Goal: Task Accomplishment & Management: Use online tool/utility

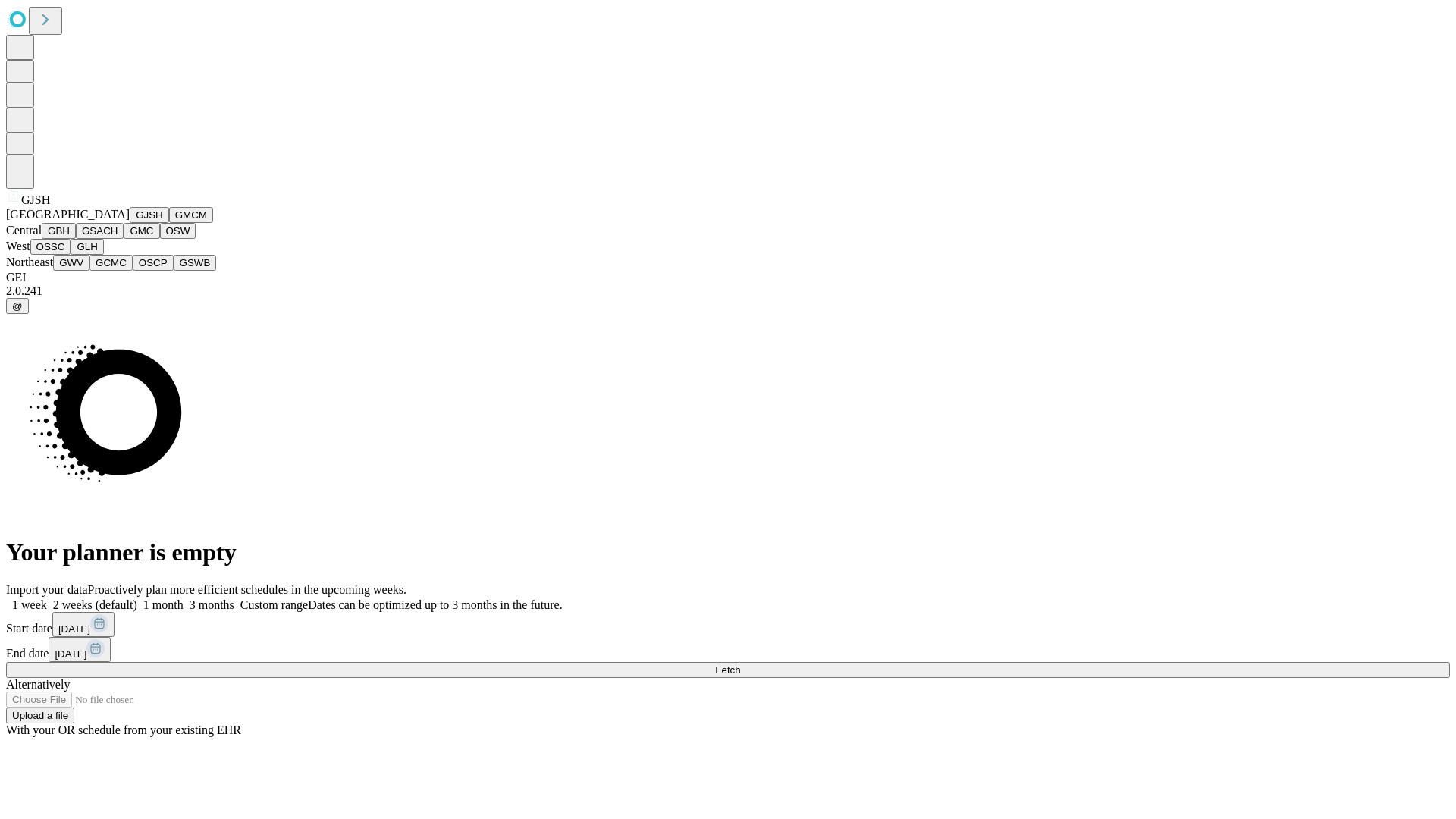
click at [129, 223] on button "GJSH" at bounding box center [149, 215] width 39 height 16
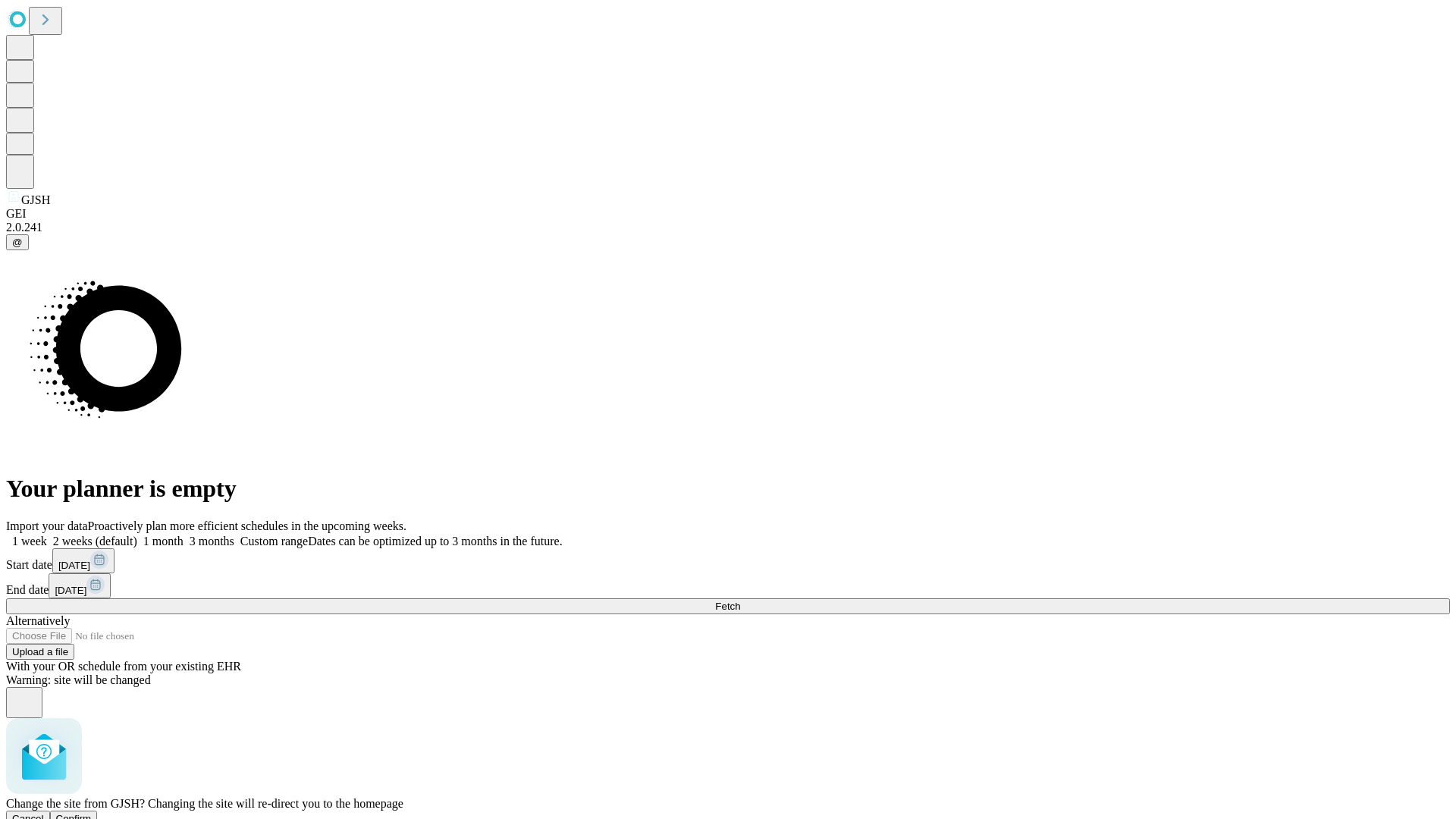
click at [92, 813] on span "Confirm" at bounding box center [74, 818] width 36 height 12
click at [47, 535] on label "1 week" at bounding box center [27, 541] width 41 height 12
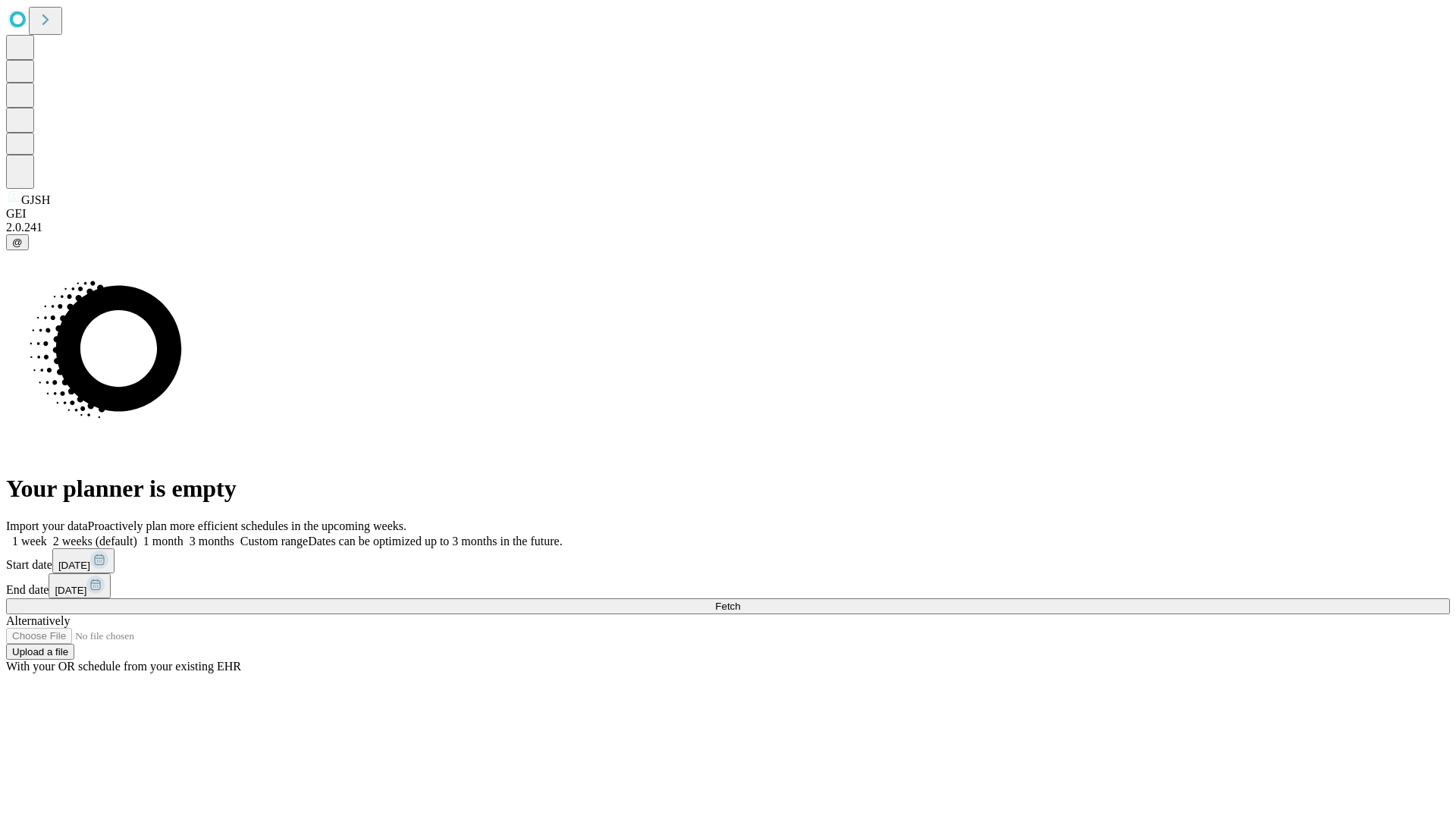
click at [740, 601] on span "Fetch" at bounding box center [728, 606] width 25 height 12
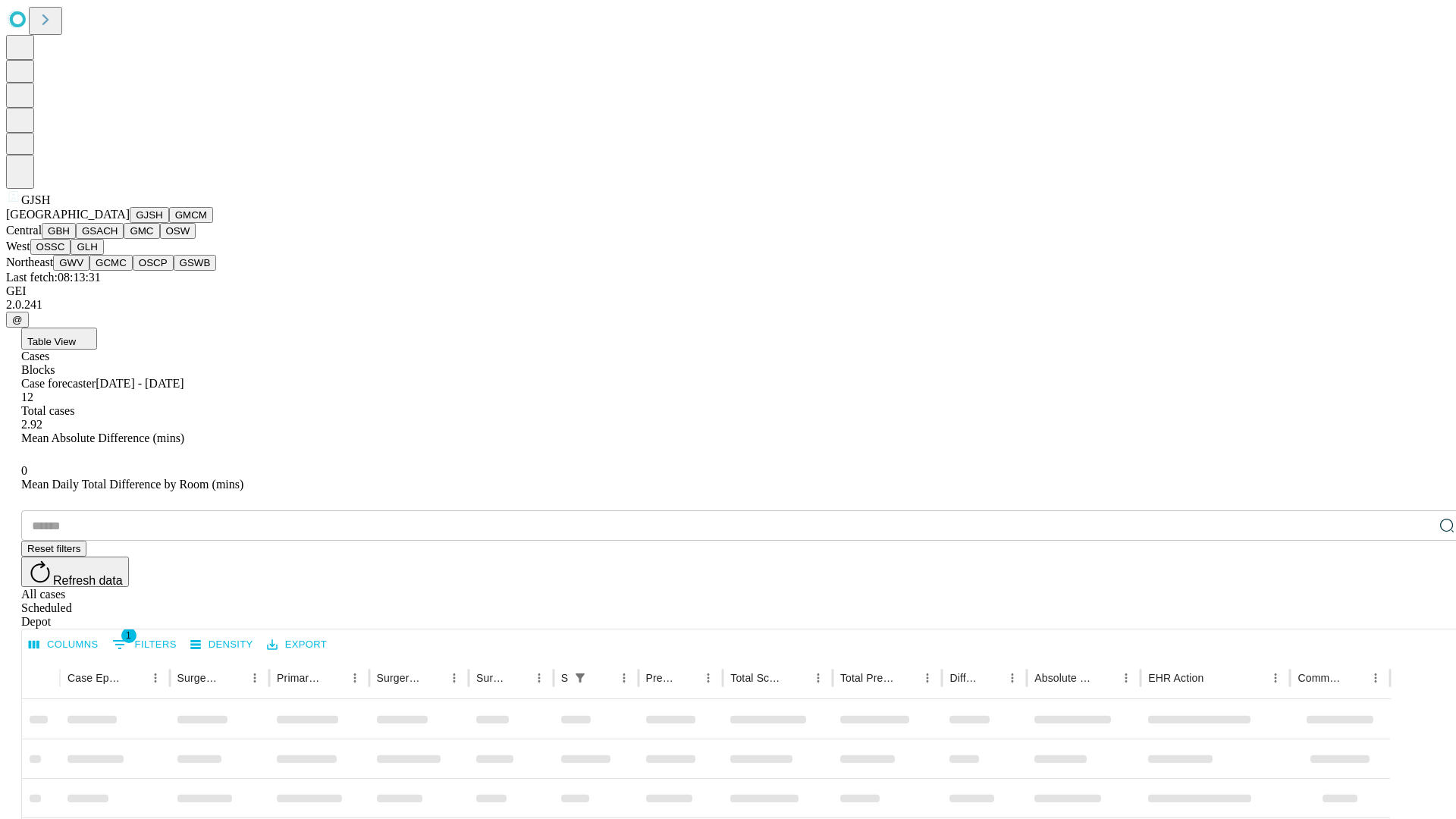
click at [169, 223] on button "GMCM" at bounding box center [191, 215] width 44 height 16
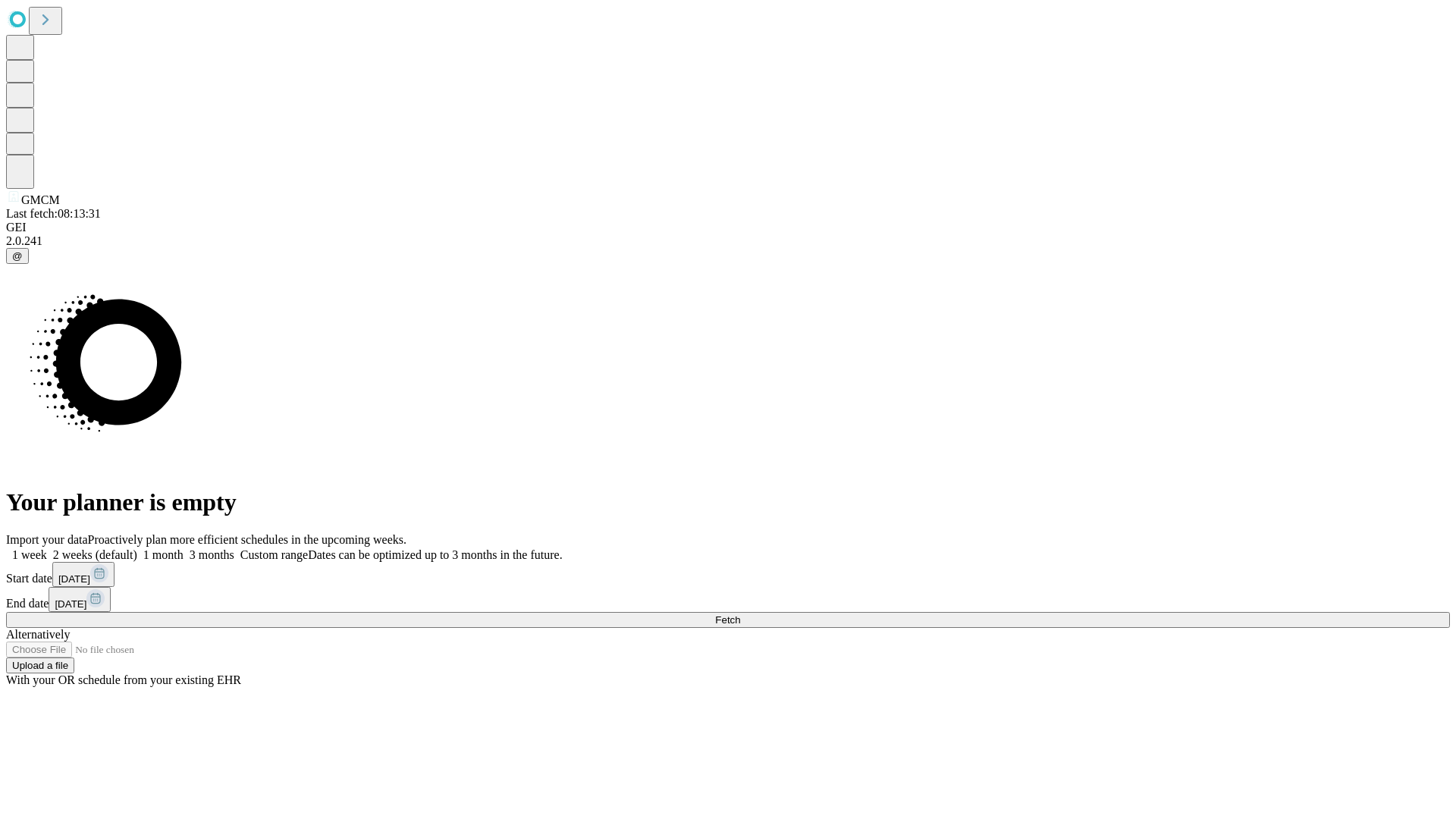
click at [47, 548] on label "1 week" at bounding box center [27, 554] width 41 height 12
click at [740, 614] on span "Fetch" at bounding box center [728, 619] width 25 height 12
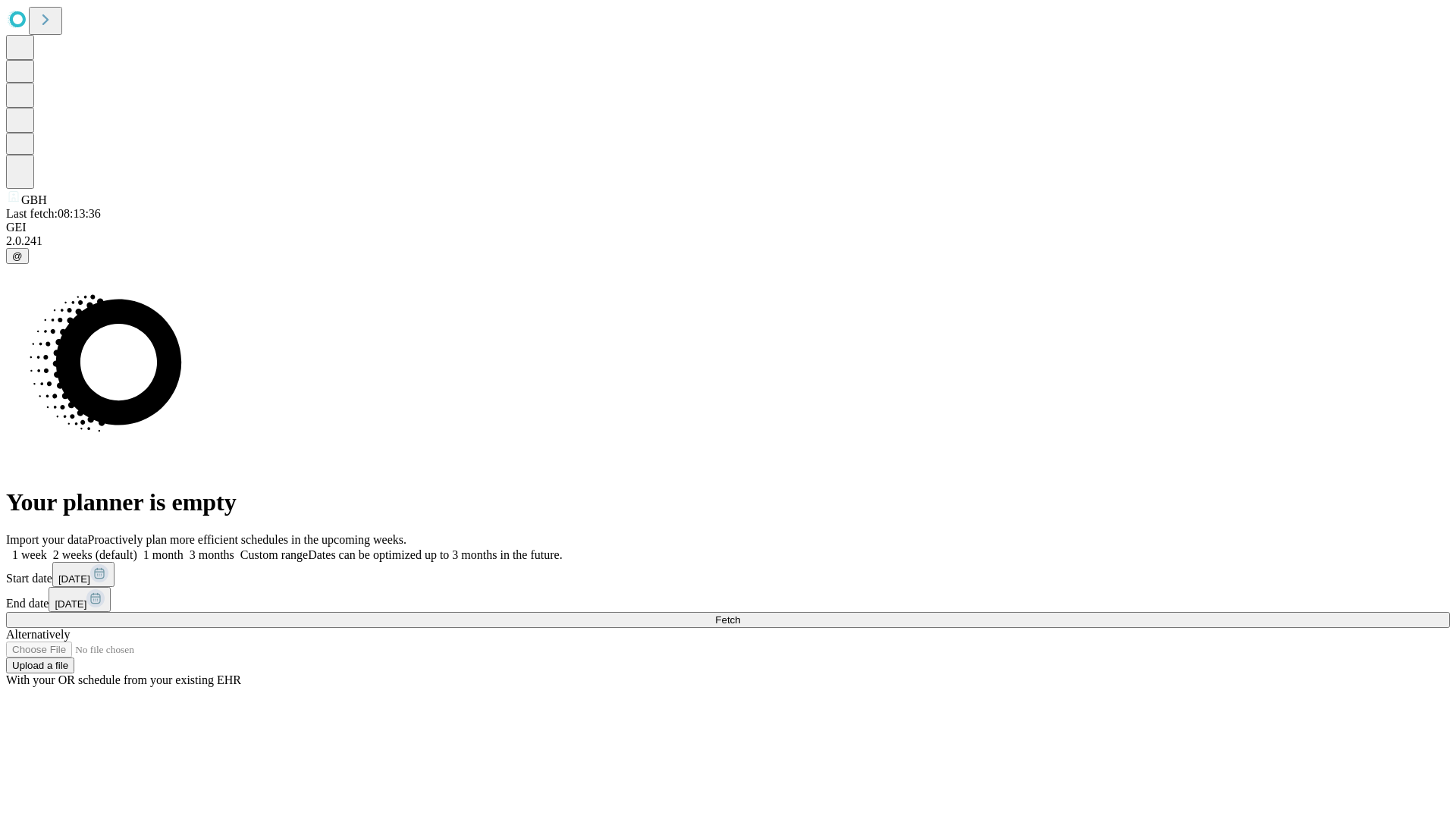
click at [47, 548] on label "1 week" at bounding box center [27, 554] width 41 height 12
click at [740, 614] on span "Fetch" at bounding box center [728, 619] width 25 height 12
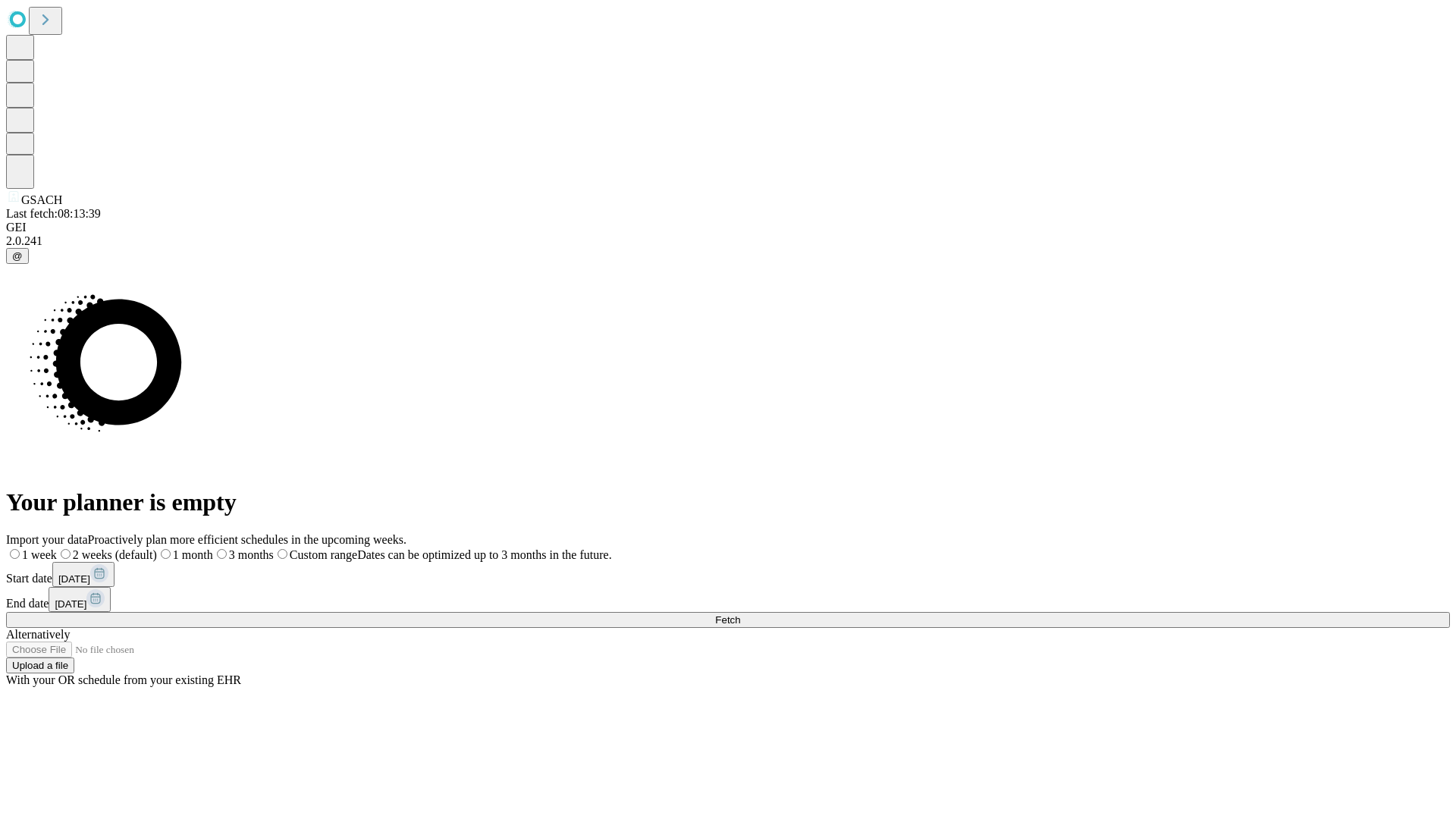
click at [740, 614] on span "Fetch" at bounding box center [728, 619] width 25 height 12
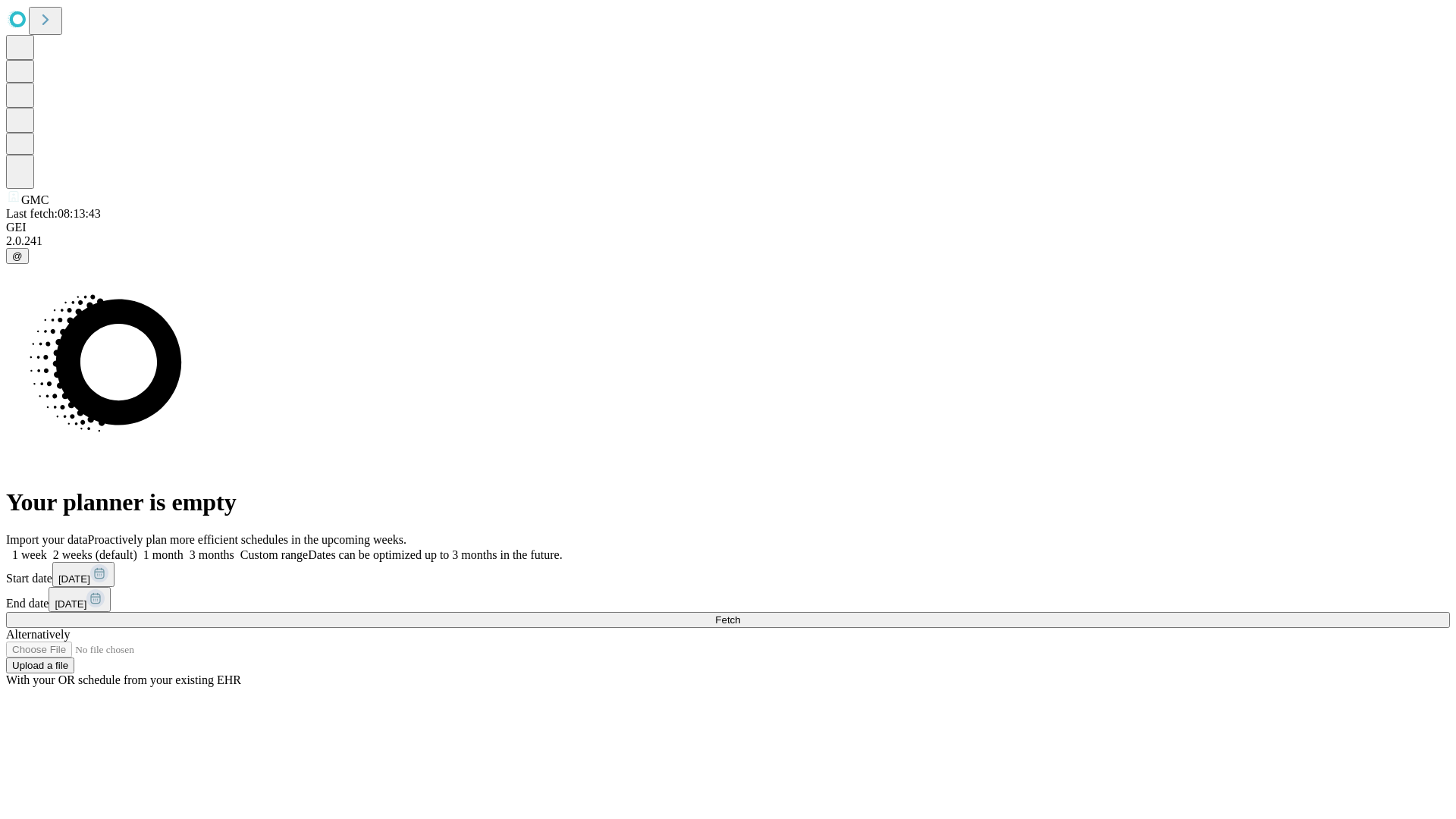
click at [47, 548] on label "1 week" at bounding box center [27, 554] width 41 height 12
click at [740, 614] on span "Fetch" at bounding box center [728, 619] width 25 height 12
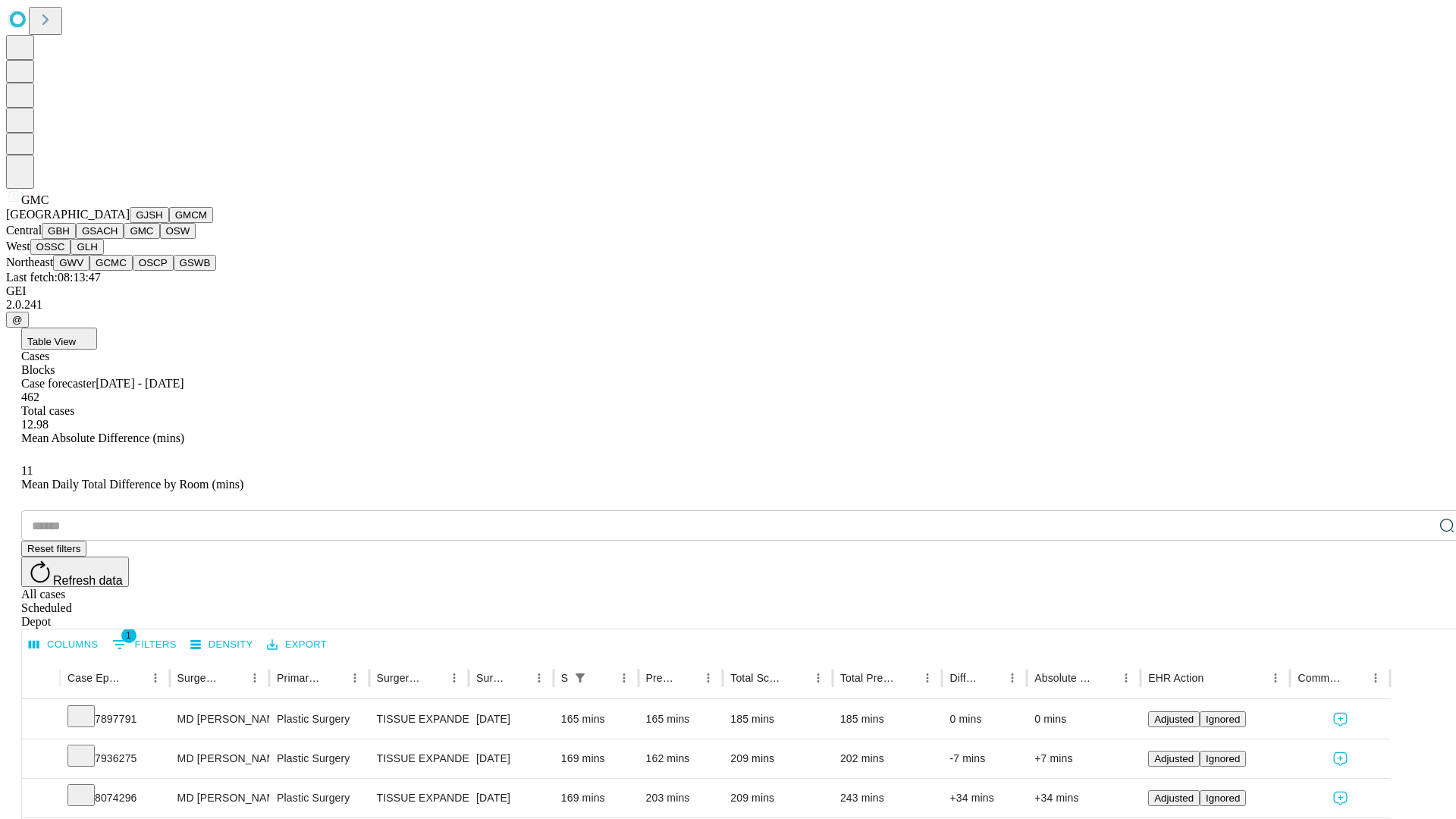
click at [160, 239] on button "OSW" at bounding box center [177, 231] width 37 height 16
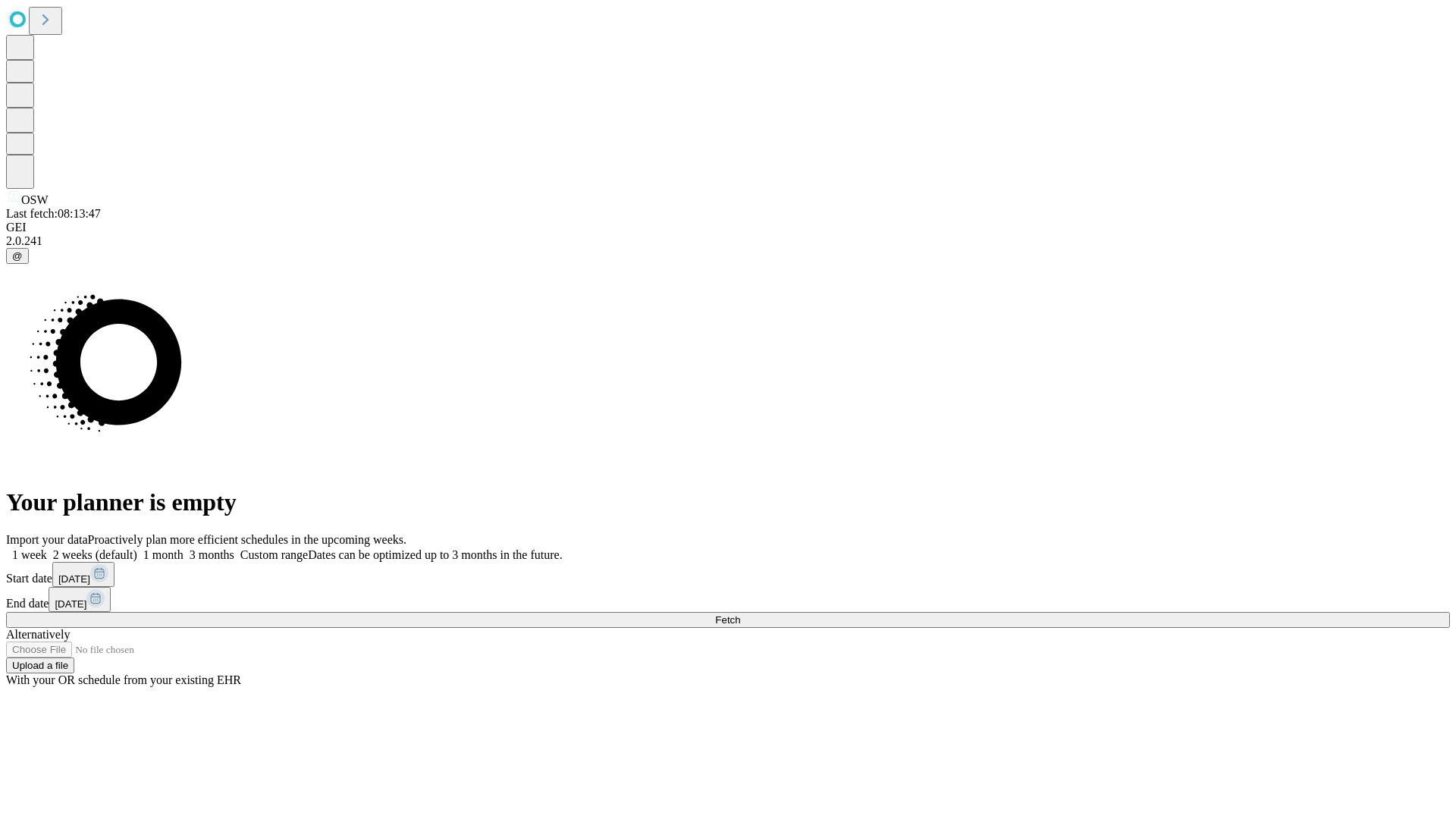
click at [47, 548] on label "1 week" at bounding box center [27, 554] width 41 height 12
click at [740, 614] on span "Fetch" at bounding box center [728, 619] width 25 height 12
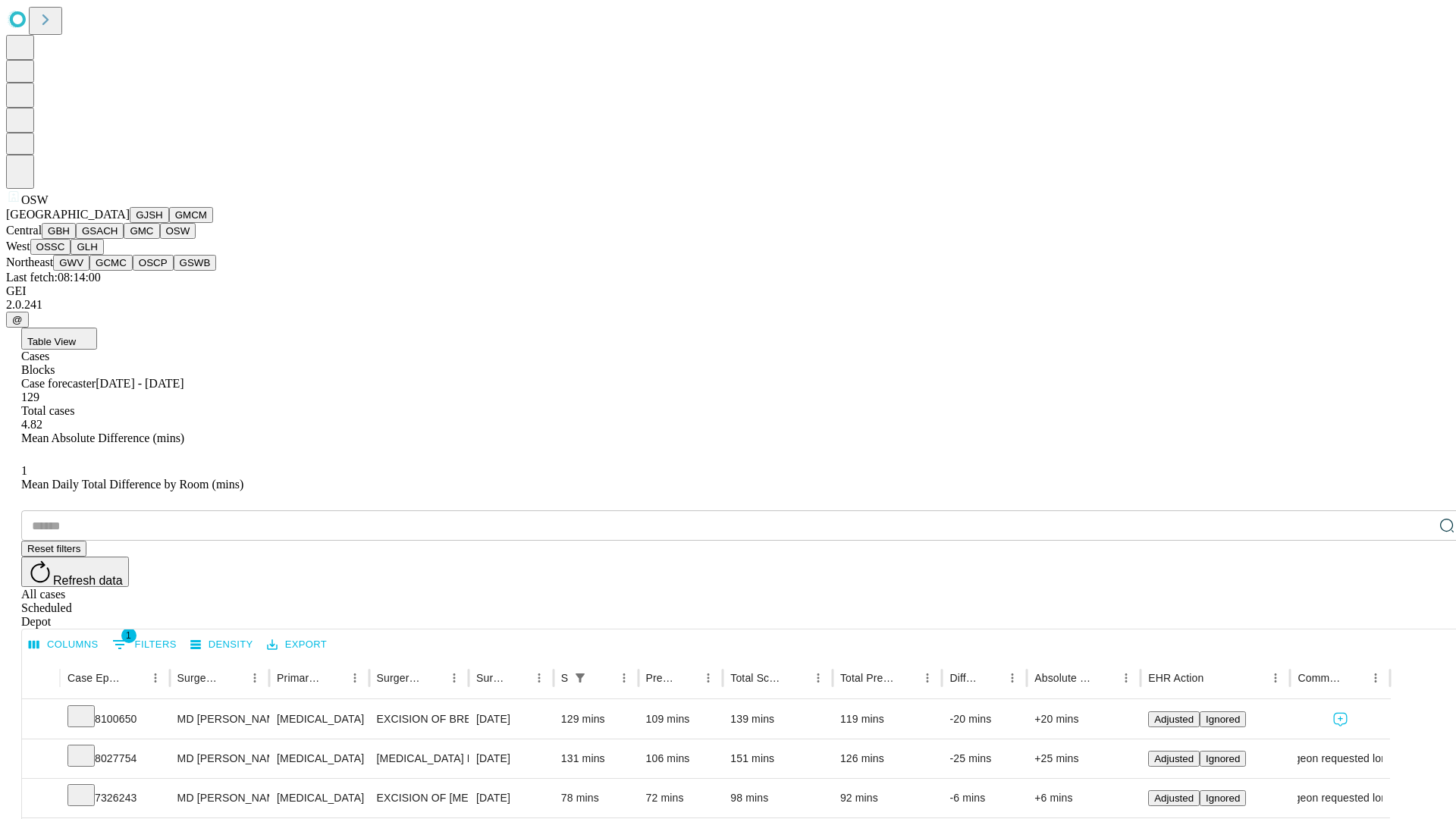
click at [71, 255] on button "OSSC" at bounding box center [51, 247] width 41 height 16
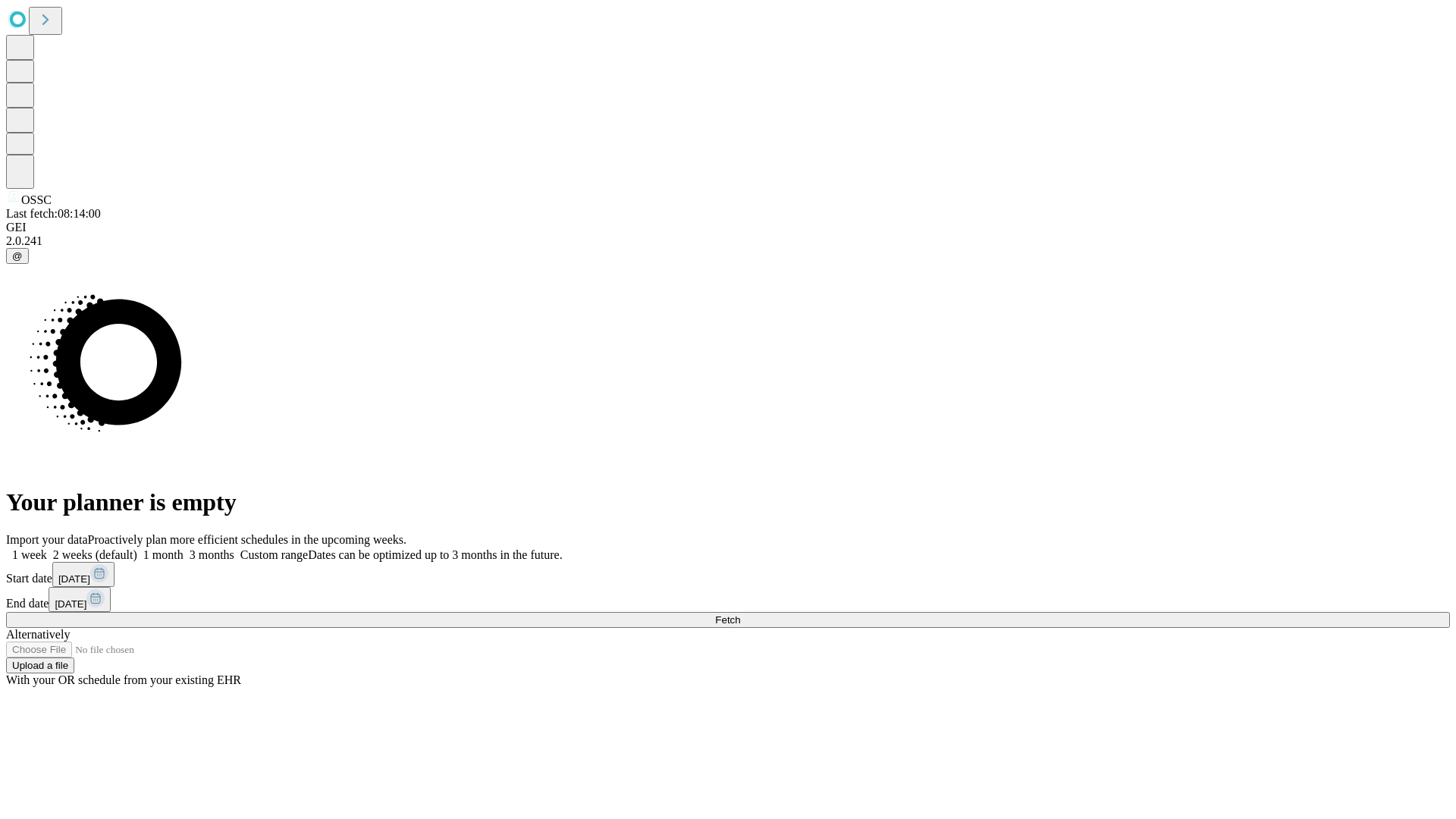
click at [47, 548] on label "1 week" at bounding box center [27, 554] width 41 height 12
click at [740, 614] on span "Fetch" at bounding box center [728, 619] width 25 height 12
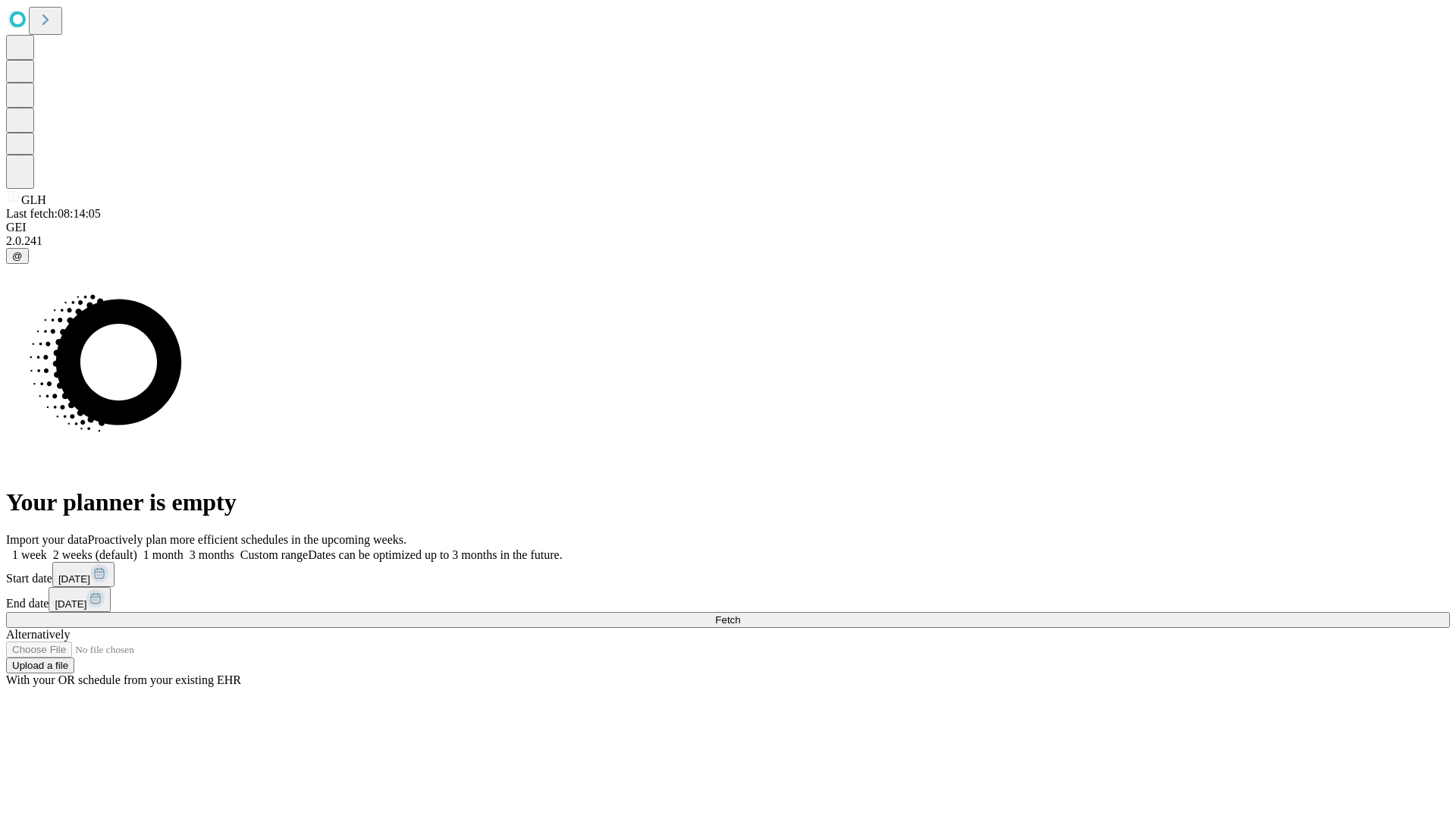
click at [47, 548] on label "1 week" at bounding box center [27, 554] width 41 height 12
click at [740, 614] on span "Fetch" at bounding box center [728, 619] width 25 height 12
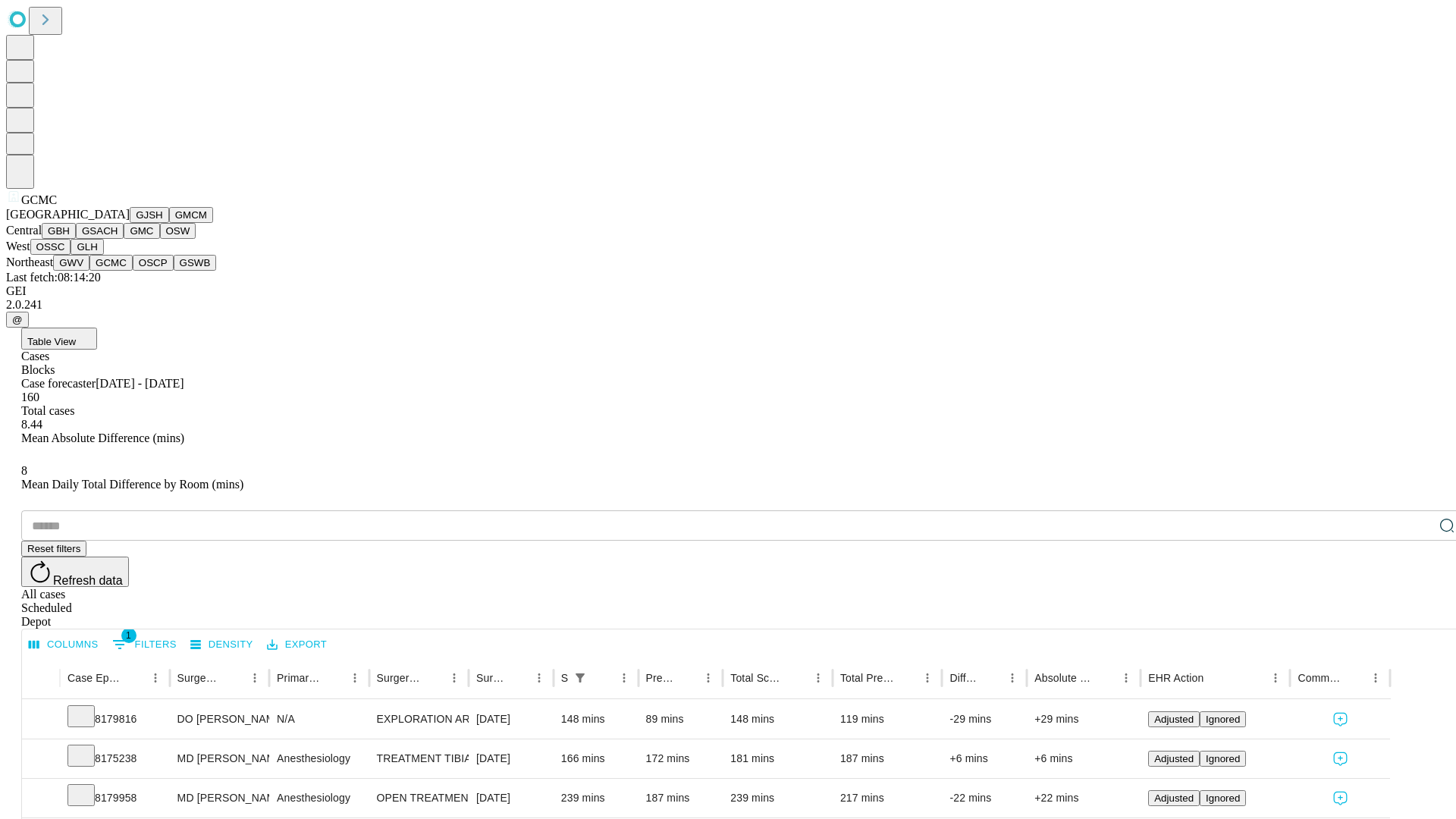
click at [133, 271] on button "OSCP" at bounding box center [153, 263] width 41 height 16
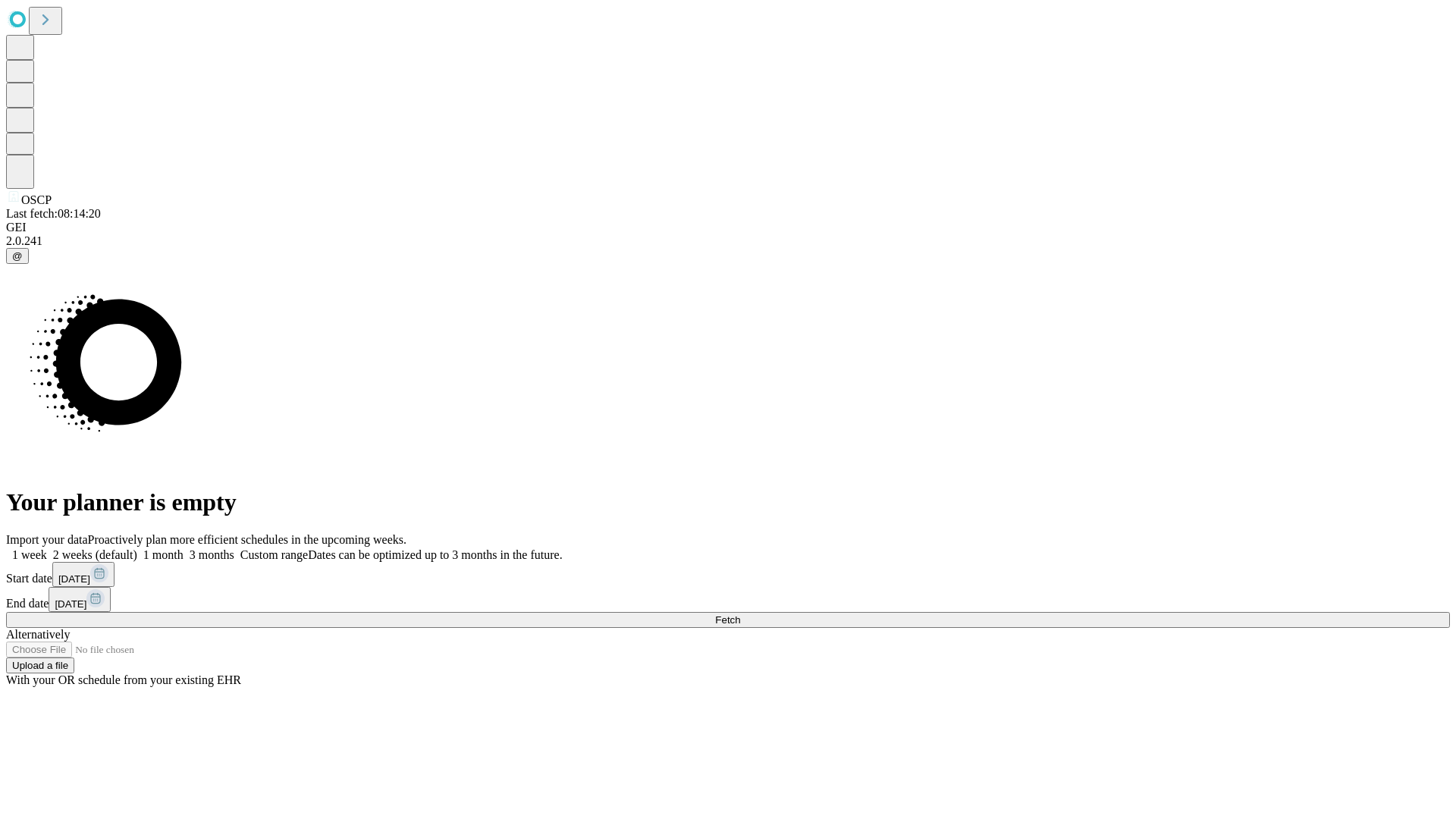
click at [47, 548] on label "1 week" at bounding box center [27, 554] width 41 height 12
click at [740, 614] on span "Fetch" at bounding box center [728, 619] width 25 height 12
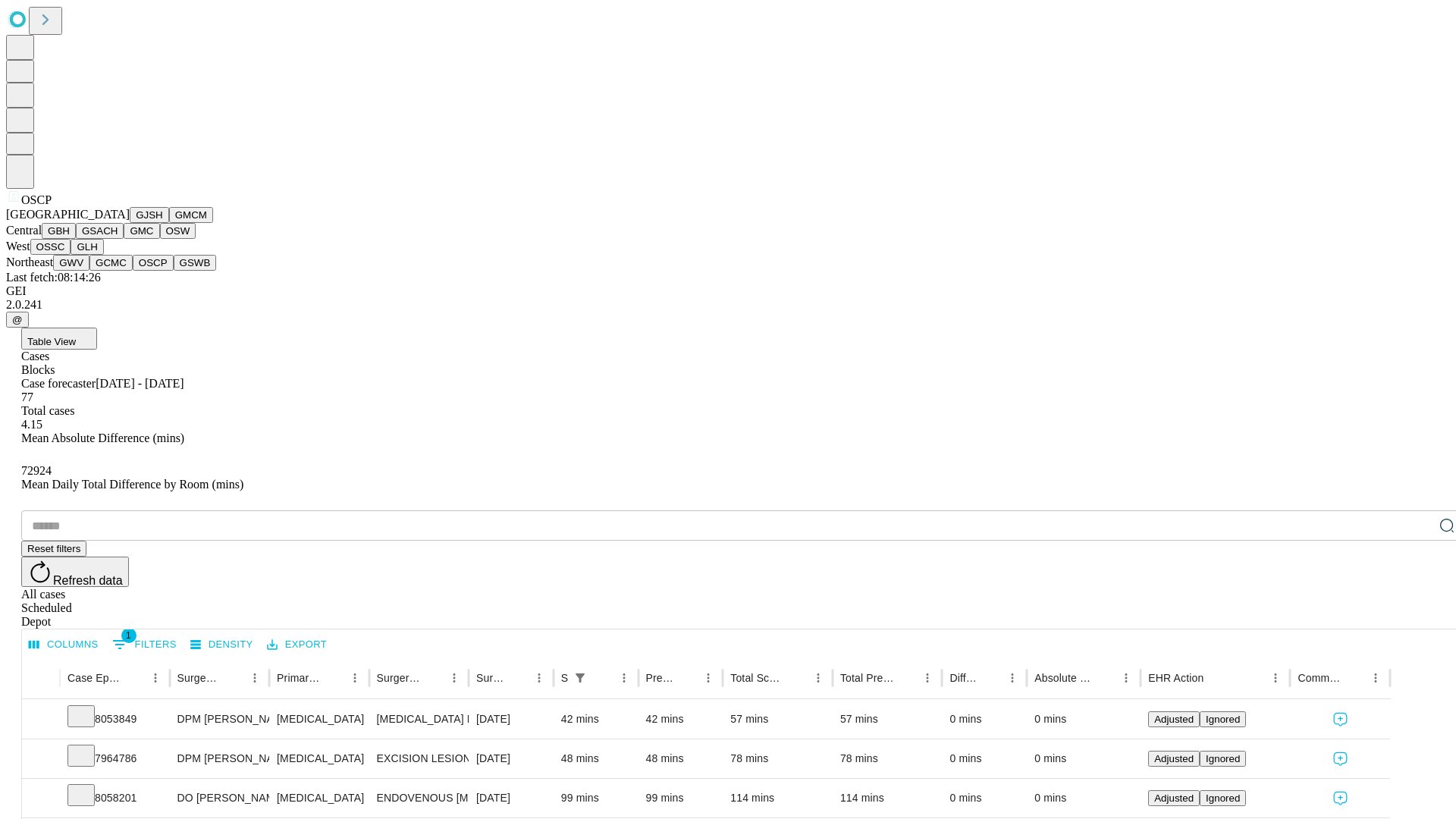
click at [174, 271] on button "GSWB" at bounding box center [195, 263] width 43 height 16
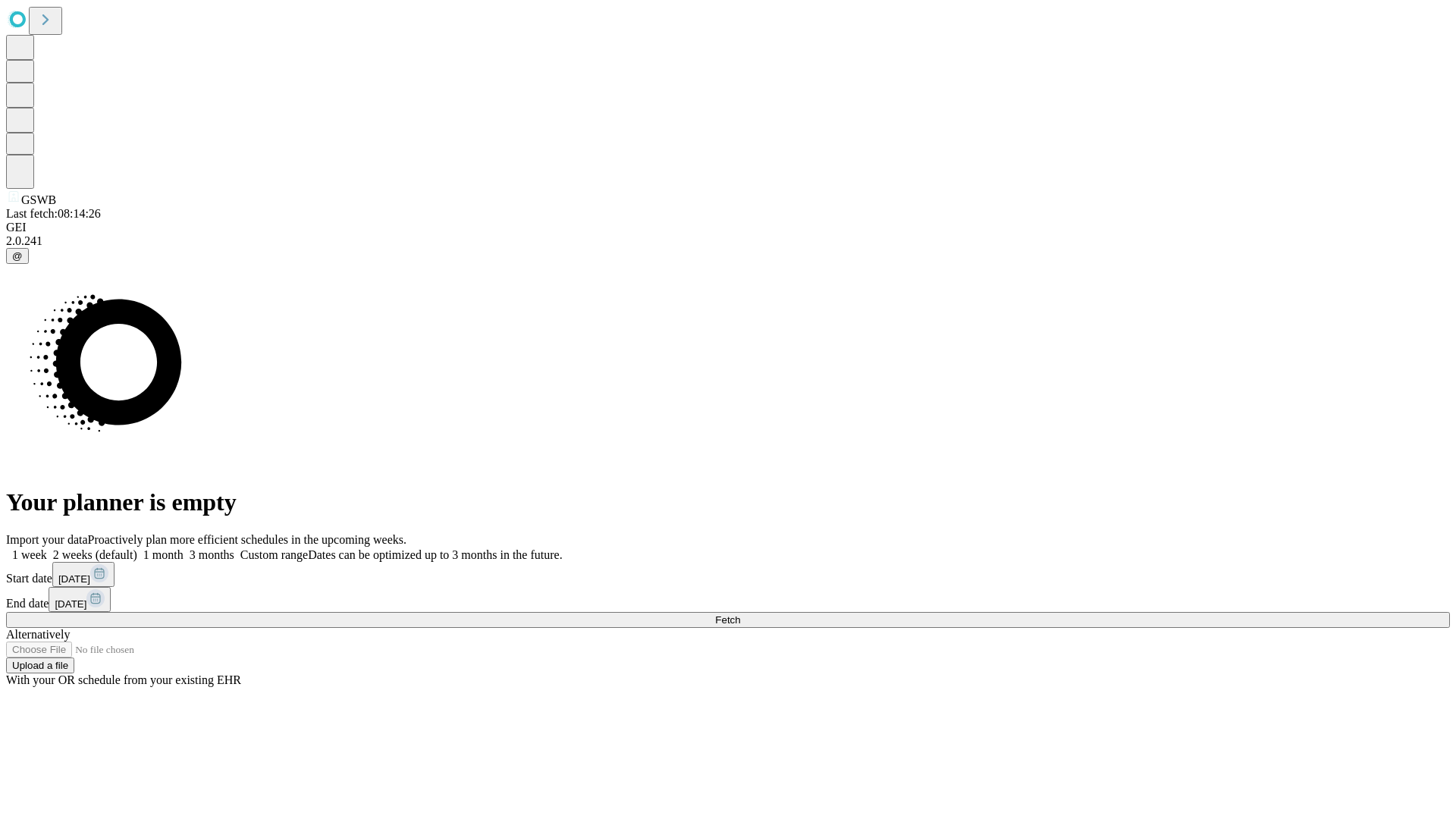
click at [47, 548] on label "1 week" at bounding box center [27, 554] width 41 height 12
click at [740, 614] on span "Fetch" at bounding box center [728, 619] width 25 height 12
